Goal: Information Seeking & Learning: Learn about a topic

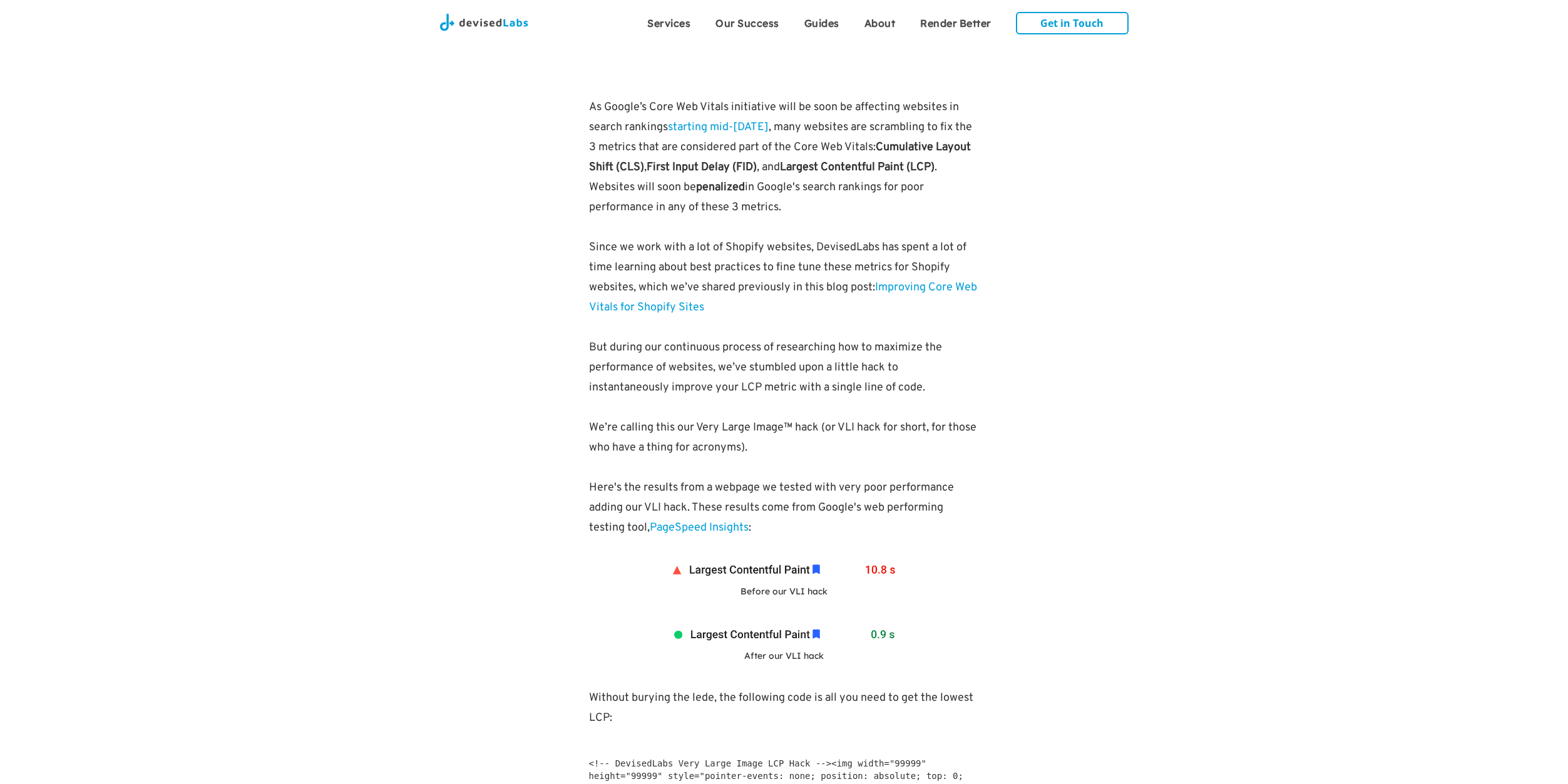
scroll to position [1048, 0]
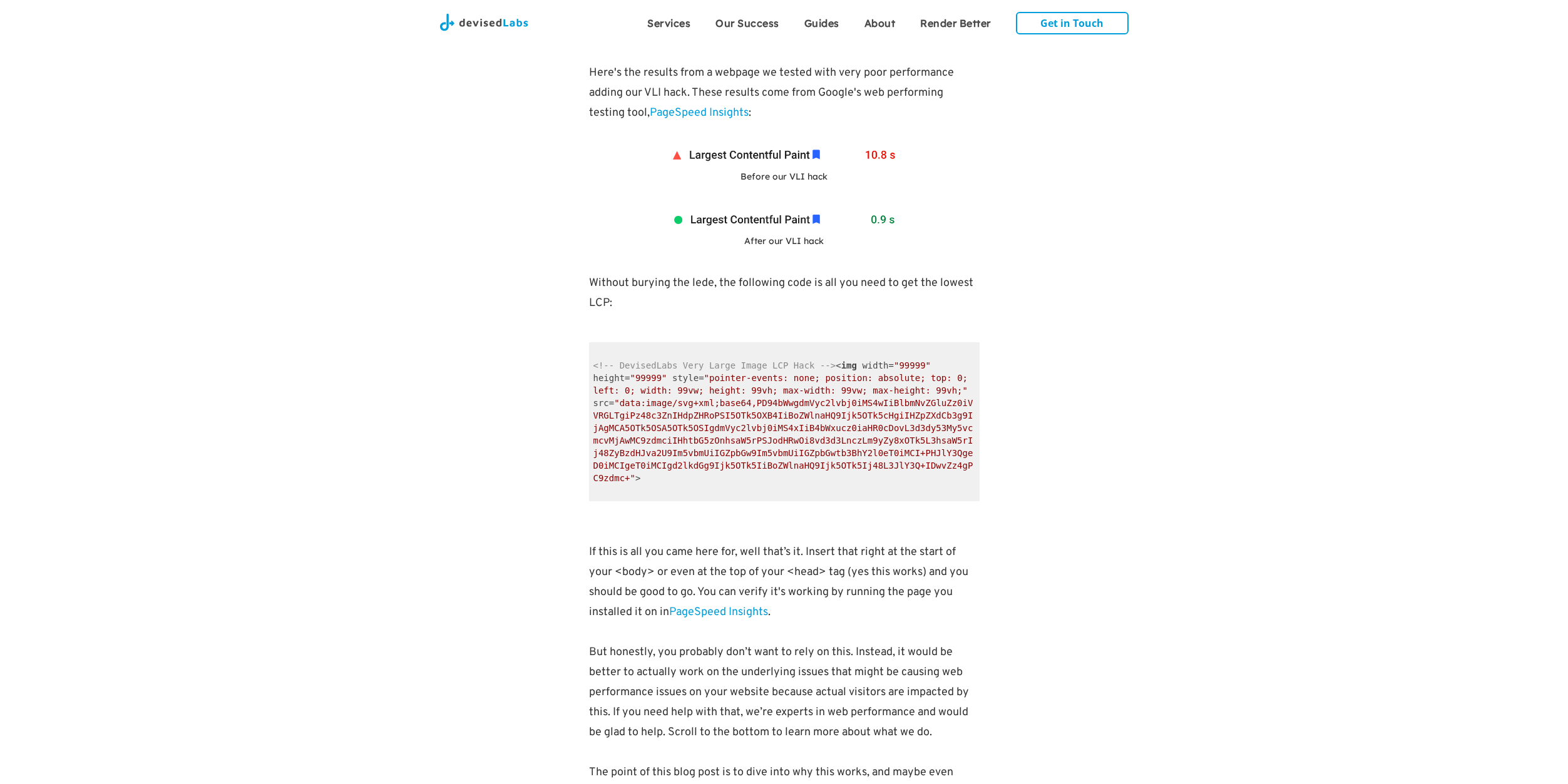
click at [783, 417] on span ""data:image/svg+xml;base64,PD94bWwgdmVyc2lvbj0iMS4wIiBlbmNvZGluZz0iVVRGLTgiPz48…" at bounding box center [783, 441] width 380 height 85
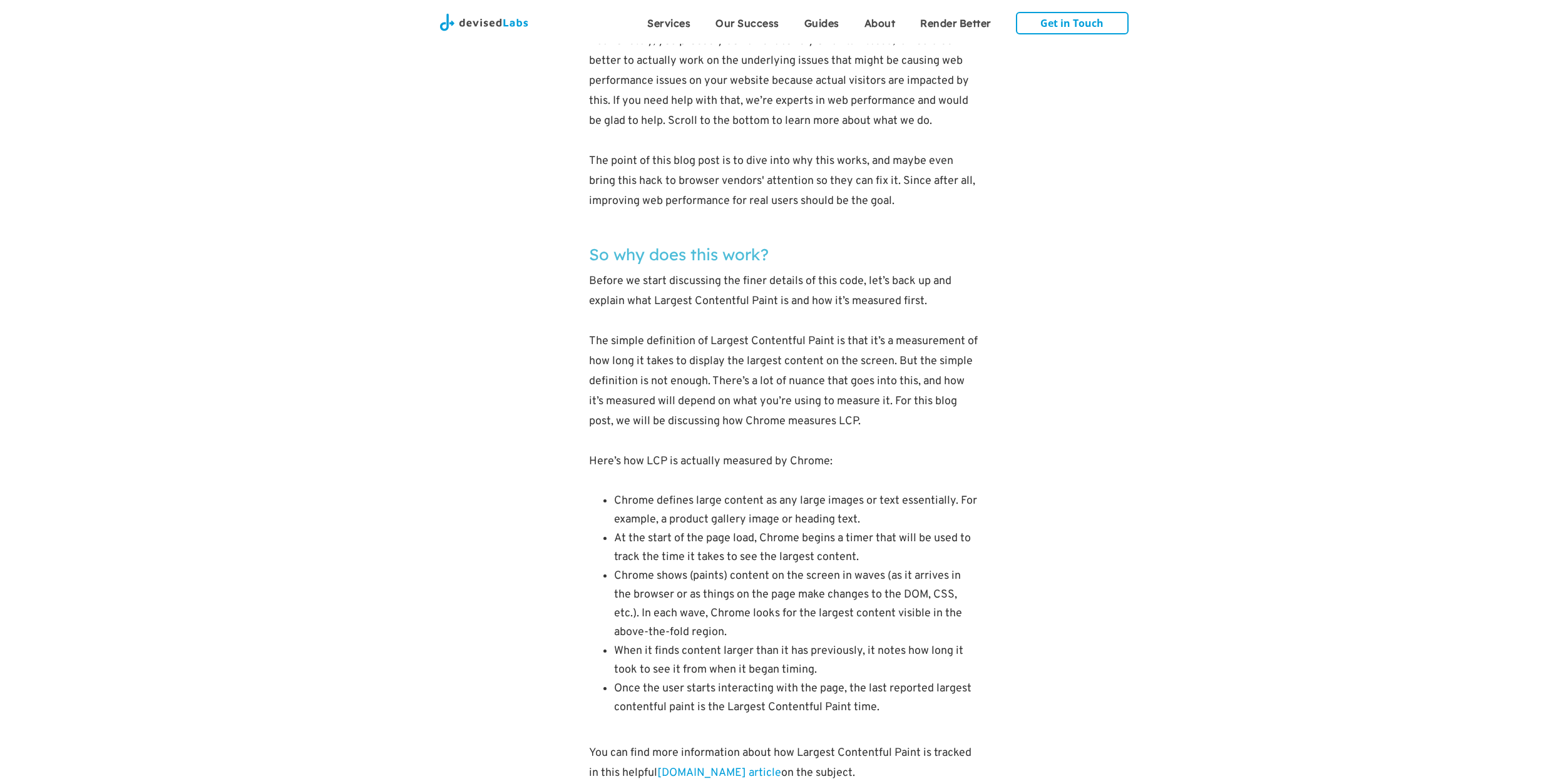
scroll to position [1815, 0]
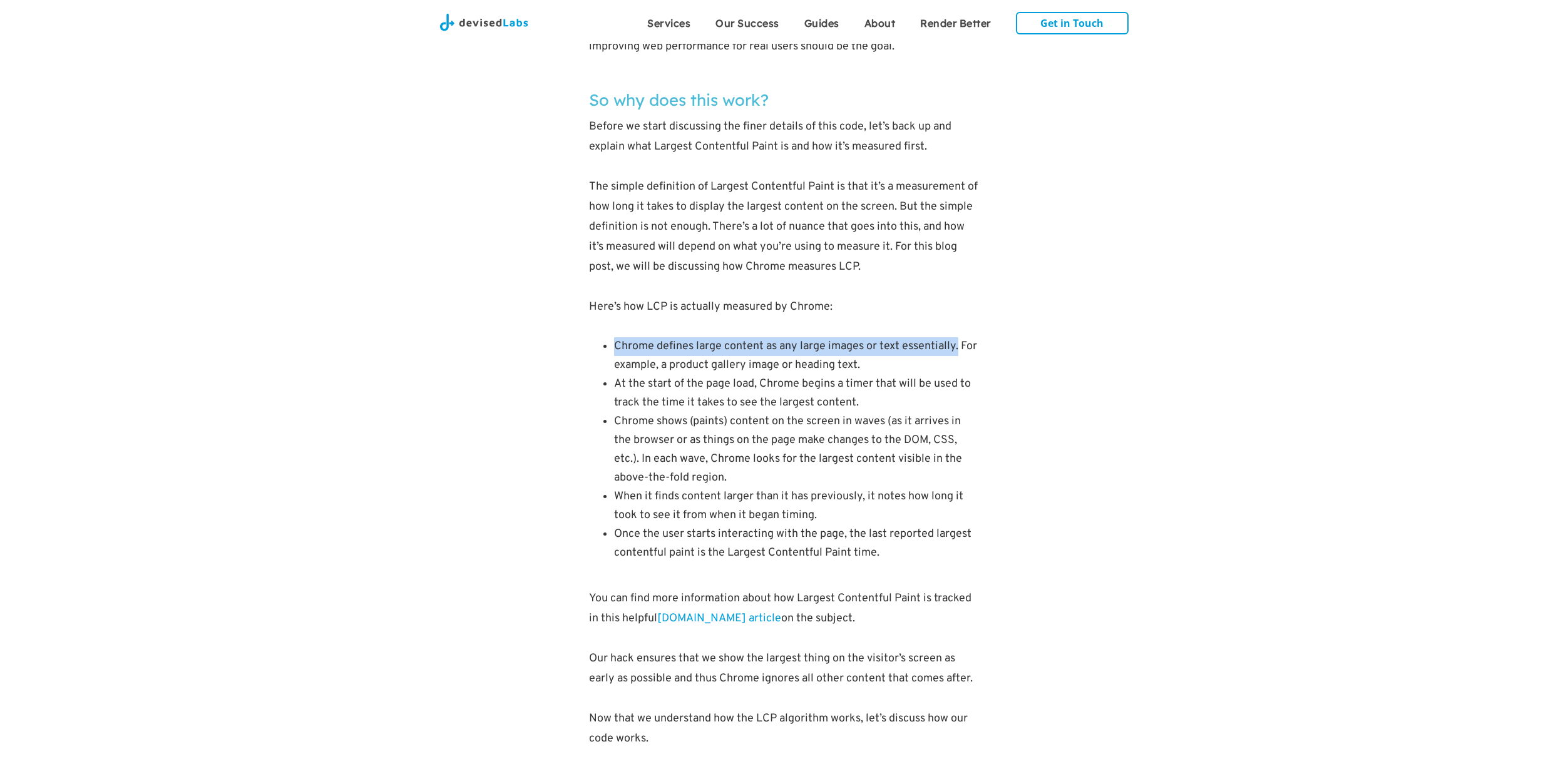
drag, startPoint x: 638, startPoint y: 345, endPoint x: 958, endPoint y: 349, distance: 320.0
click at [958, 349] on li "Chrome defines large content as any large images or text essentially. For examp…" at bounding box center [796, 356] width 366 height 38
drag, startPoint x: 682, startPoint y: 361, endPoint x: 862, endPoint y: 364, distance: 180.0
click at [862, 364] on li "Chrome defines large content as any large images or text essentially. For examp…" at bounding box center [796, 356] width 366 height 38
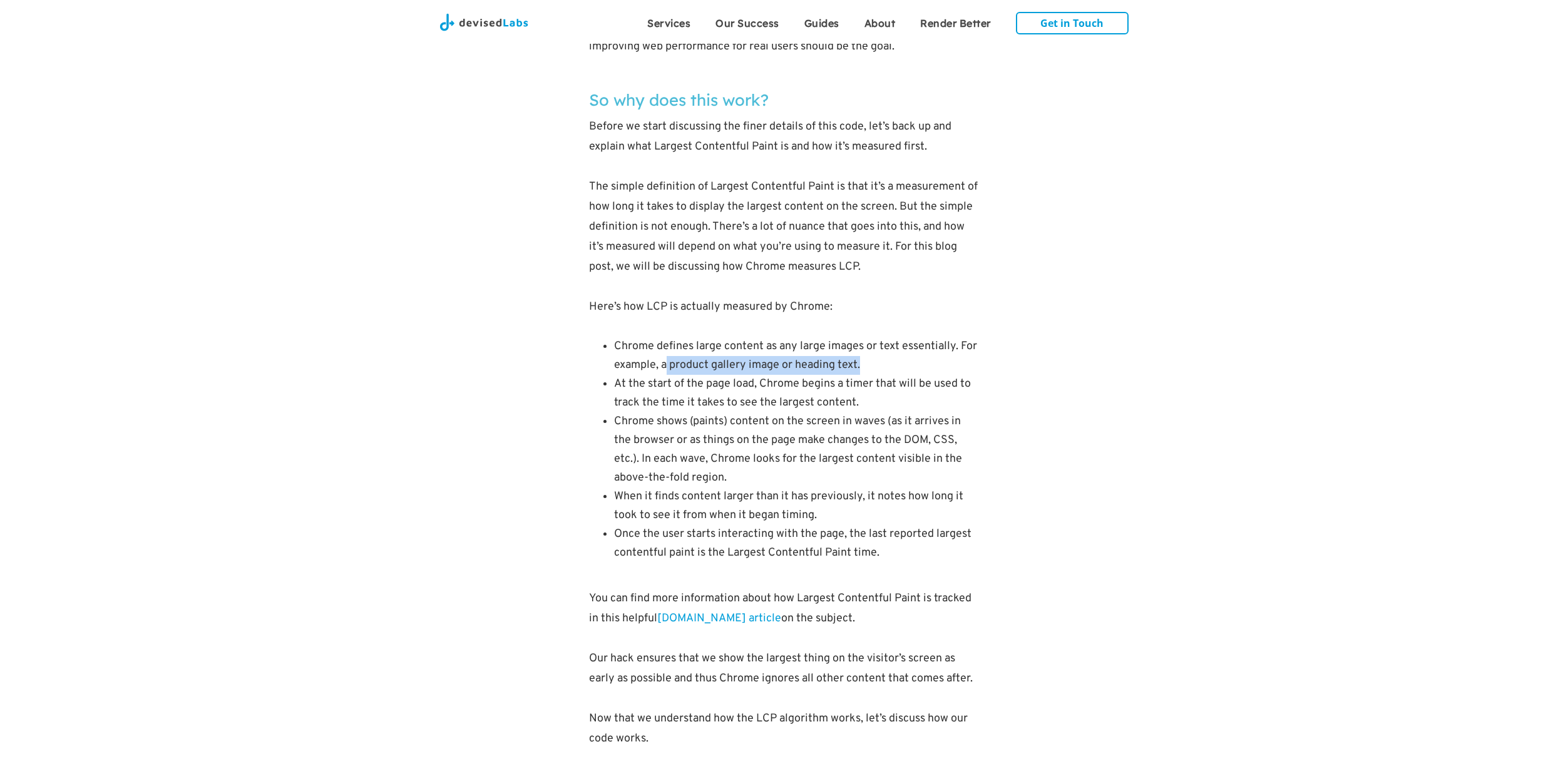
click at [862, 364] on li "Chrome defines large content as any large images or text essentially. For examp…" at bounding box center [796, 356] width 366 height 38
drag, startPoint x: 663, startPoint y: 384, endPoint x: 791, endPoint y: 381, distance: 128.0
click at [791, 381] on li "At the start of the page load, Chrome begins a timer that will be used to track…" at bounding box center [796, 394] width 366 height 38
drag, startPoint x: 847, startPoint y: 382, endPoint x: 890, endPoint y: 383, distance: 43.0
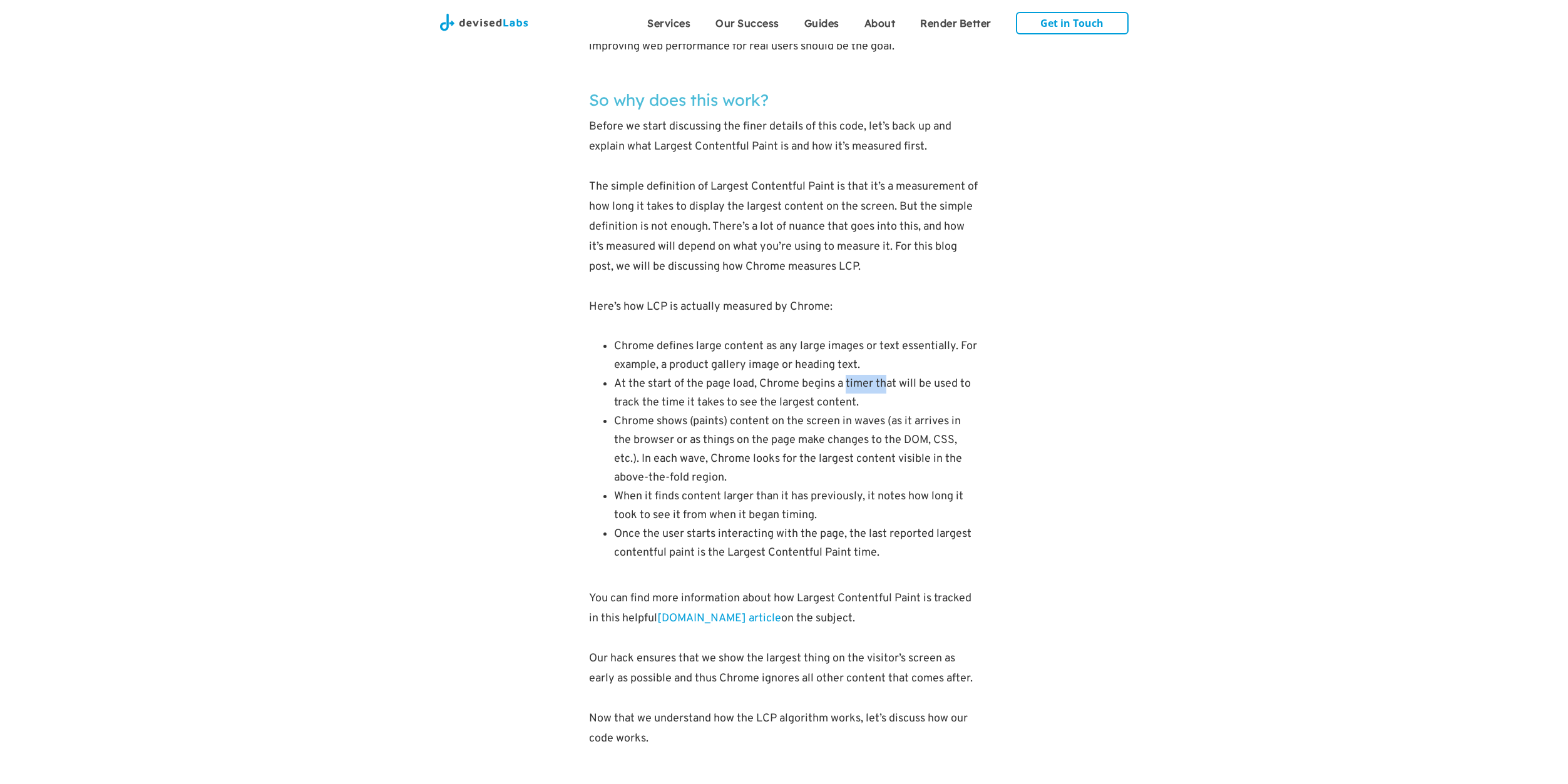
click at [890, 383] on li "At the start of the page load, Chrome begins a timer that will be used to track…" at bounding box center [796, 394] width 366 height 38
drag, startPoint x: 892, startPoint y: 383, endPoint x: 942, endPoint y: 382, distance: 50.0
click at [893, 383] on li "At the start of the page load, Chrome begins a timer that will be used to track…" at bounding box center [796, 394] width 366 height 38
drag, startPoint x: 616, startPoint y: 406, endPoint x: 864, endPoint y: 403, distance: 248.0
click at [864, 403] on li "At the start of the page load, Chrome begins a timer that will be used to track…" at bounding box center [796, 394] width 366 height 38
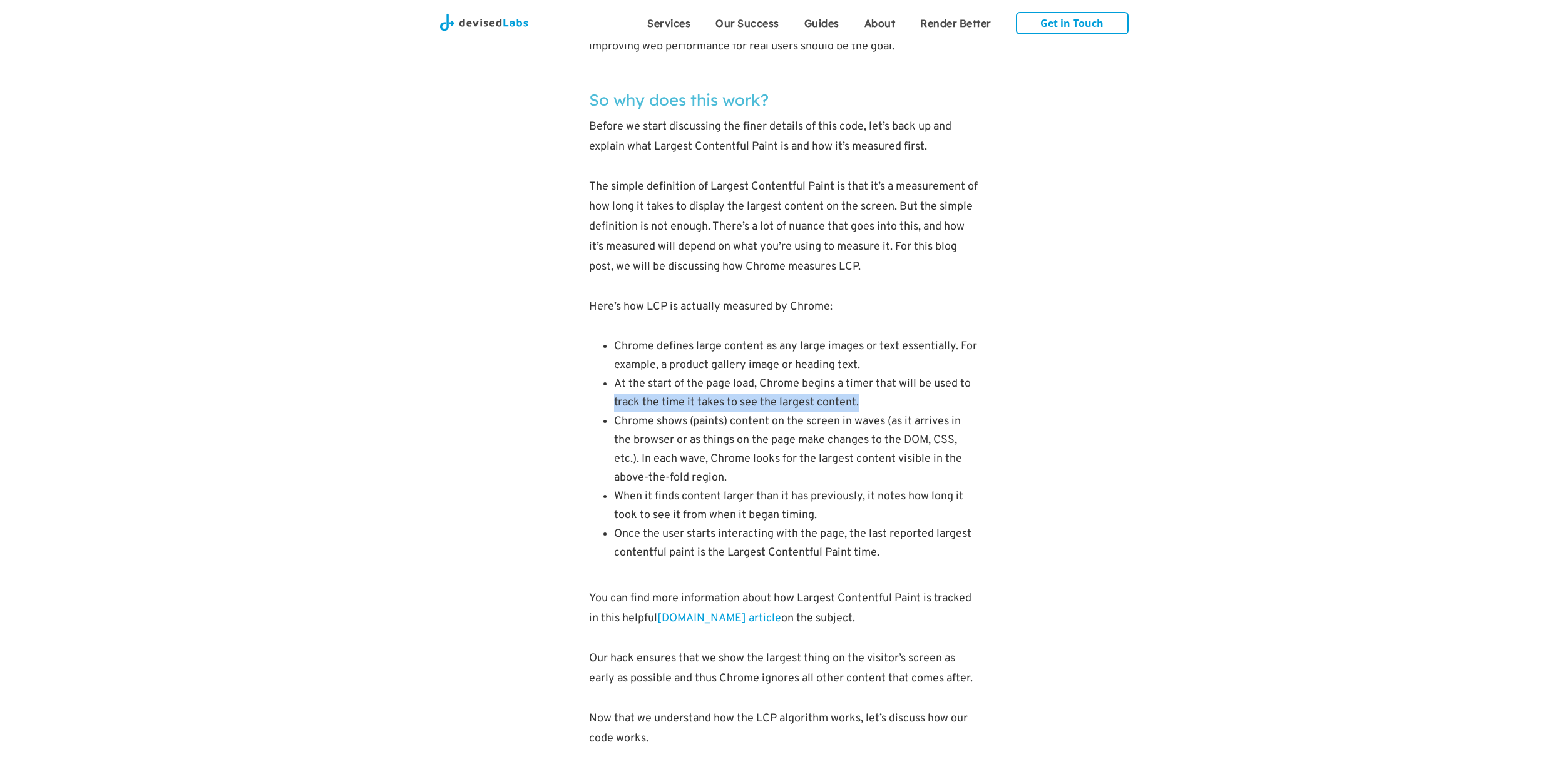
click at [864, 403] on li "At the start of the page load, Chrome begins a timer that will be used to track…" at bounding box center [796, 394] width 366 height 38
drag, startPoint x: 682, startPoint y: 421, endPoint x: 950, endPoint y: 425, distance: 268.0
click at [950, 425] on ul "Chrome defines large content as any large images or text essentially. For examp…" at bounding box center [785, 450] width 391 height 226
click at [951, 425] on li "Chrome shows (paints) content on the screen in waves (as it arrives in the brow…" at bounding box center [796, 451] width 366 height 76
drag, startPoint x: 712, startPoint y: 461, endPoint x: 749, endPoint y: 463, distance: 37.1
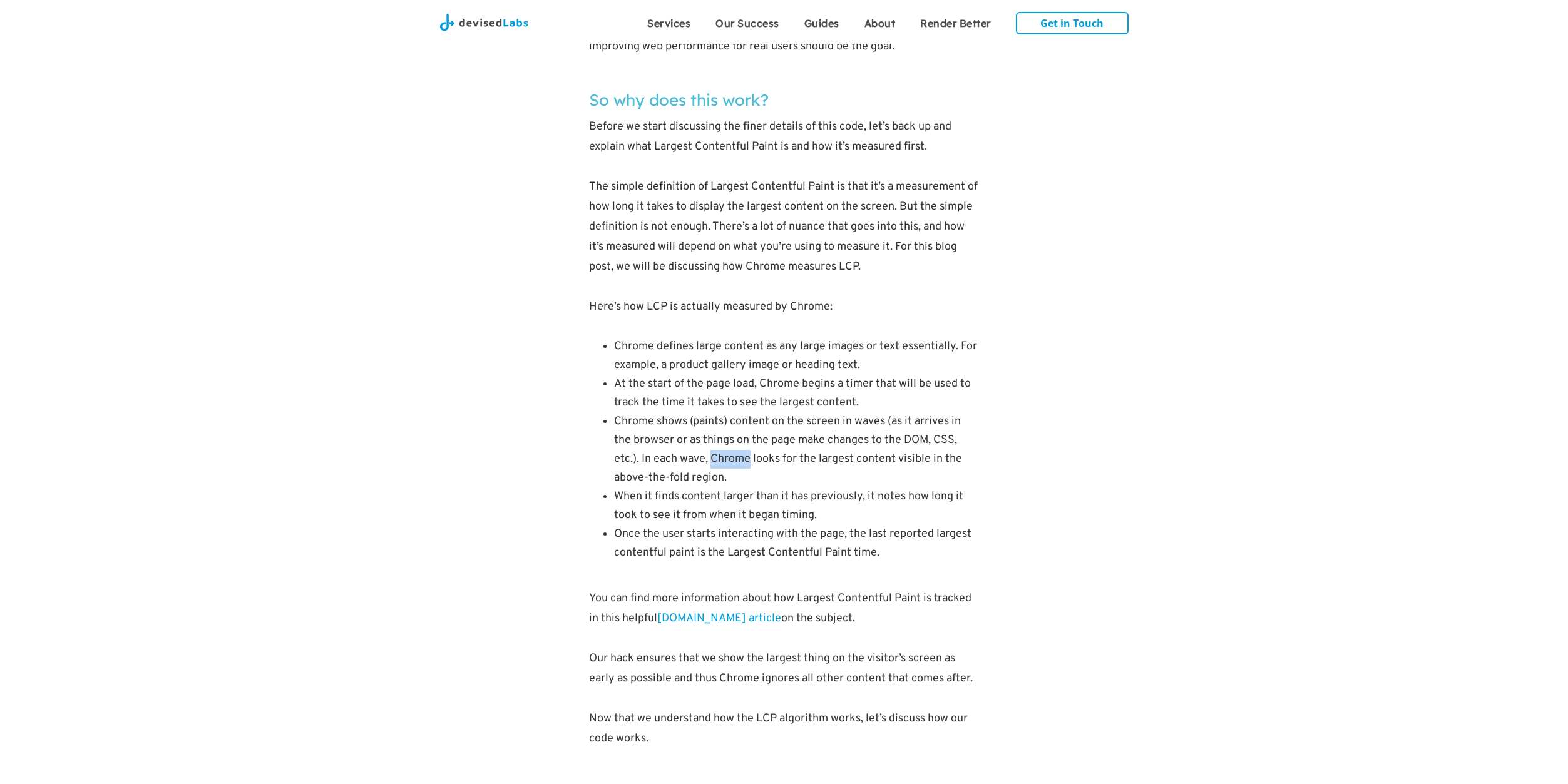
click at [749, 463] on li "Chrome shows (paints) content on the screen in waves (as it arrives in the brow…" at bounding box center [796, 451] width 366 height 76
drag, startPoint x: 751, startPoint y: 461, endPoint x: 861, endPoint y: 464, distance: 110.0
click at [861, 464] on li "Chrome shows (paints) content on the screen in waves (as it arrives in the brow…" at bounding box center [796, 451] width 366 height 76
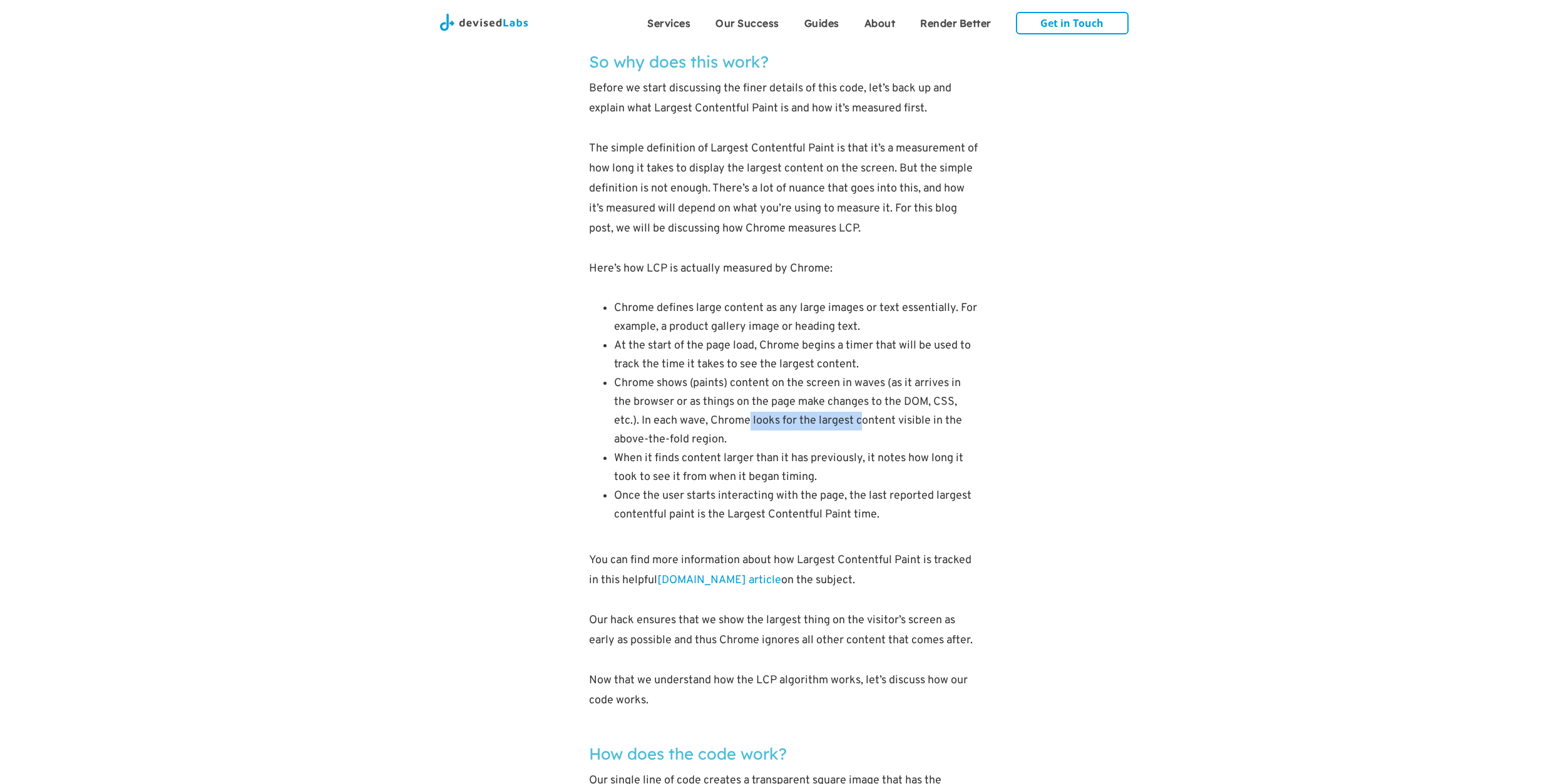
scroll to position [1852, 0]
click at [1297, 375] on div "As Google’s Core Web Vitals initiative will be soon be affecting websites in se…" at bounding box center [784, 535] width 1568 height 3415
